Goal: Task Accomplishment & Management: Use online tool/utility

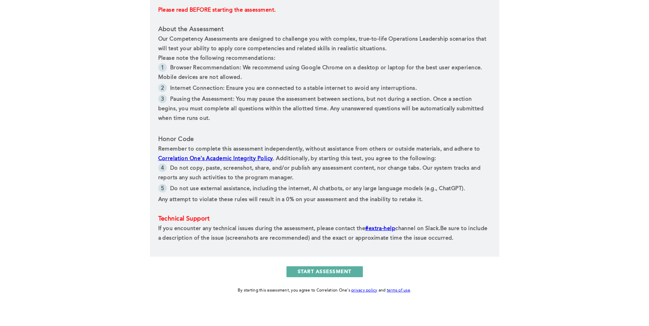
scroll to position [261, 0]
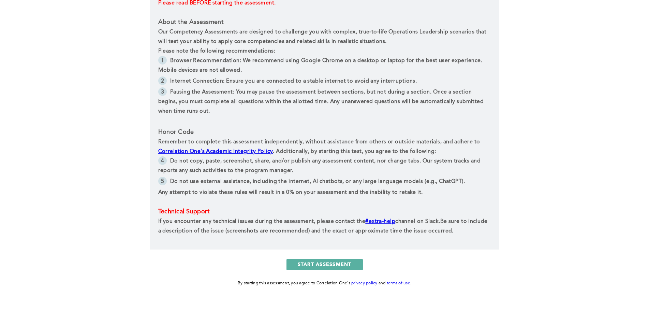
click at [543, 108] on div "Operations Leadership Effective Communication Assessment - Attempt 2 Tech Check…" at bounding box center [324, 32] width 649 height 587
click at [533, 115] on div "Operations Leadership Effective Communication Assessment - Attempt 2 Tech Check…" at bounding box center [324, 32] width 649 height 587
click at [313, 268] on button "START ASSESSMENT" at bounding box center [324, 264] width 76 height 11
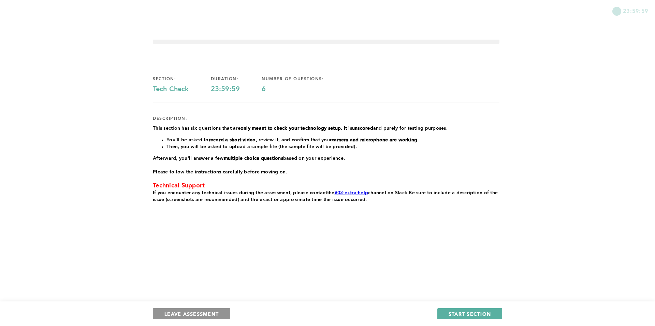
click at [197, 313] on span "LEAVE ASSESSMENT" at bounding box center [191, 313] width 54 height 6
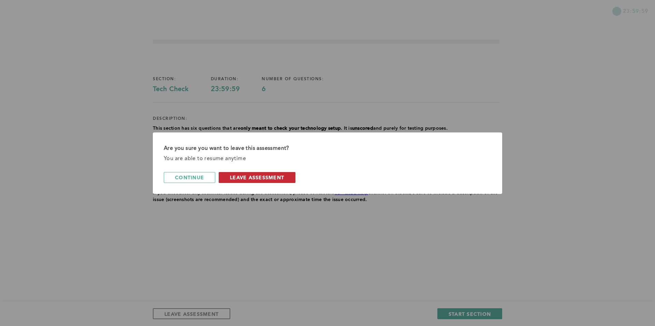
click at [250, 180] on span "leave assessment" at bounding box center [257, 177] width 54 height 6
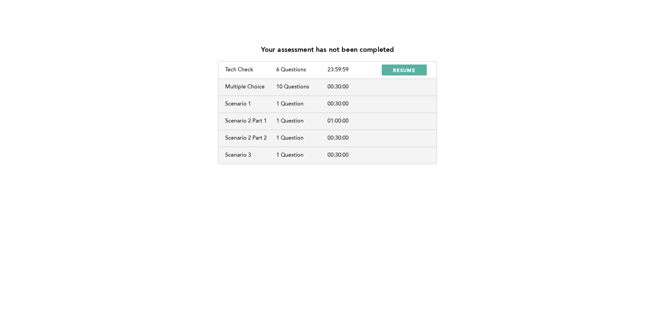
click at [508, 150] on div "Your assessment has not been completed Tech Check 6 Questions 23:59:59 RESUME M…" at bounding box center [327, 102] width 644 height 124
click at [252, 90] on div "Multiple Choice 10 Questions 00:30:00" at bounding box center [327, 86] width 218 height 17
drag, startPoint x: 492, startPoint y: 145, endPoint x: 493, endPoint y: 141, distance: 3.6
click at [493, 145] on div "Your assessment has not been completed Tech Check 6 Questions 23:59:59 RESUME M…" at bounding box center [327, 102] width 644 height 124
